Goal: Information Seeking & Learning: Understand process/instructions

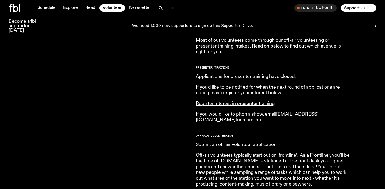
scroll to position [234, 0]
click at [255, 103] on link "Register interest in presenter training" at bounding box center [235, 103] width 79 height 5
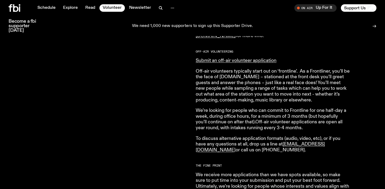
scroll to position [319, 0]
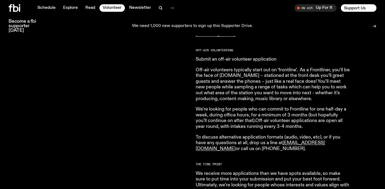
click at [266, 62] on link "Submit an off-air volunteer application" at bounding box center [236, 59] width 81 height 5
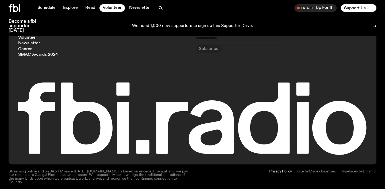
scroll to position [568, 0]
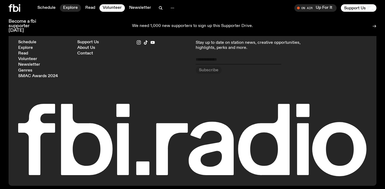
click at [67, 7] on link "Explore" at bounding box center [70, 7] width 21 height 7
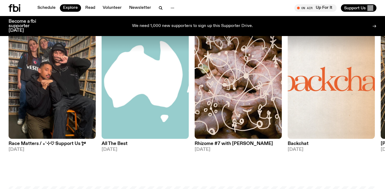
scroll to position [589, 0]
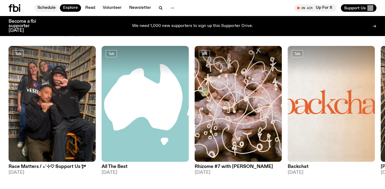
click at [49, 11] on link "Schedule" at bounding box center [46, 7] width 25 height 7
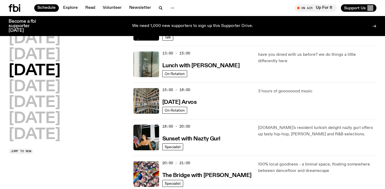
scroll to position [118, 0]
